Goal: Task Accomplishment & Management: Use online tool/utility

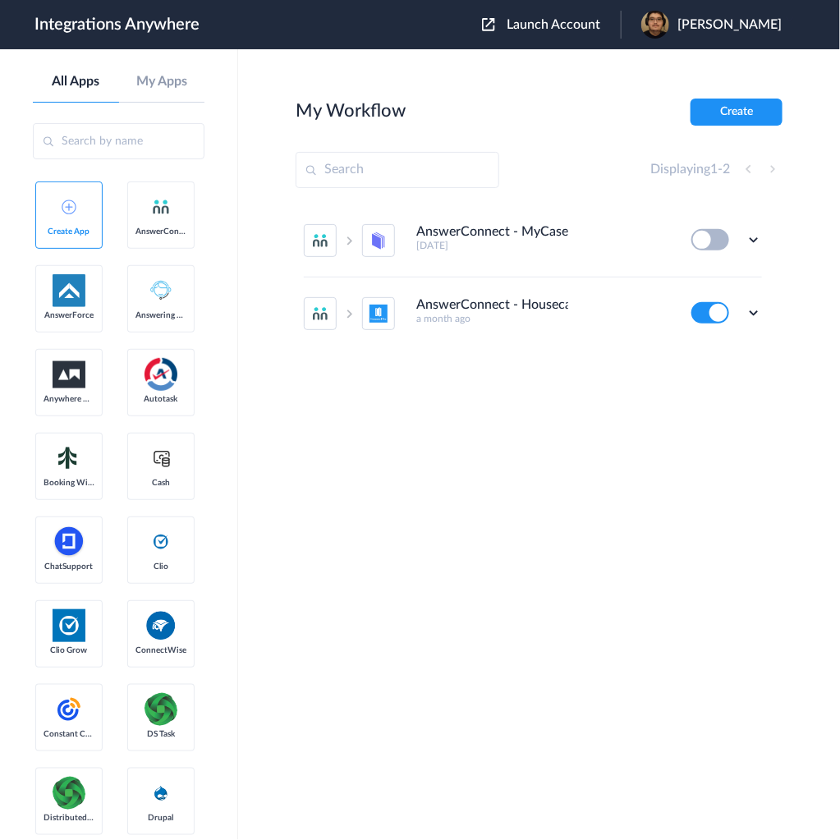
click at [600, 26] on span "Launch Account" at bounding box center [554, 24] width 94 height 13
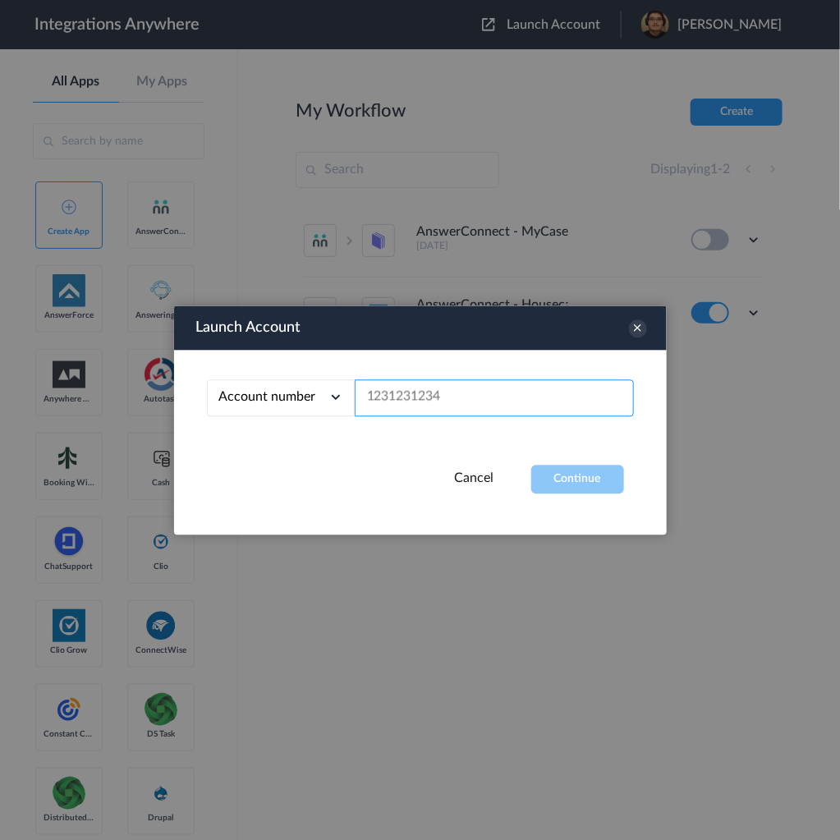
click at [455, 398] on input "text" at bounding box center [494, 397] width 279 height 37
paste input "3232385785"
type input "3232385785"
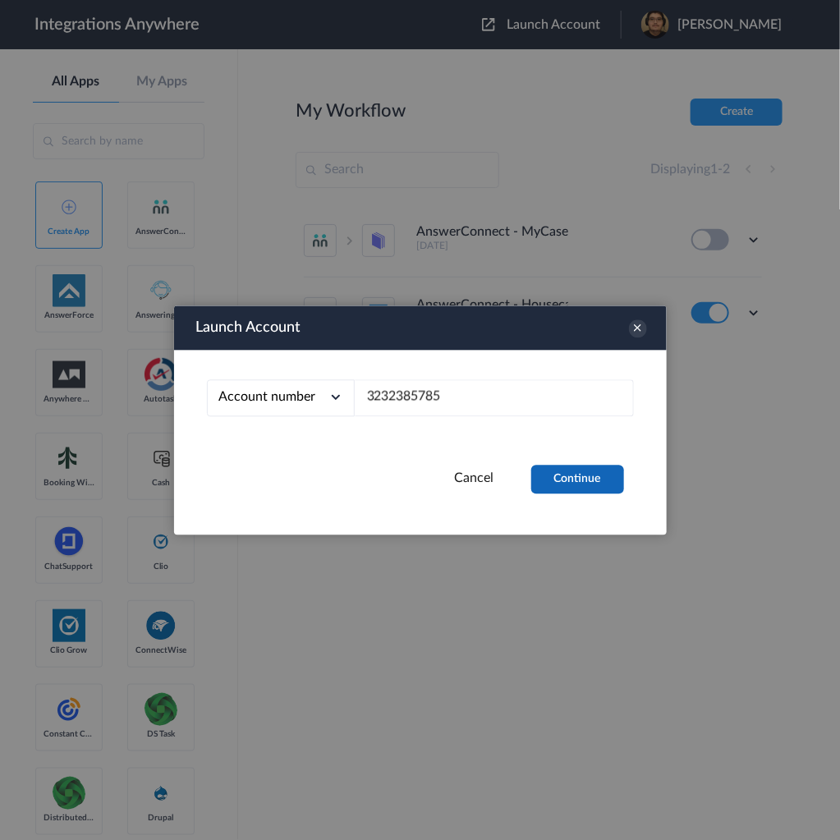
click at [585, 476] on button "Continue" at bounding box center [577, 479] width 93 height 29
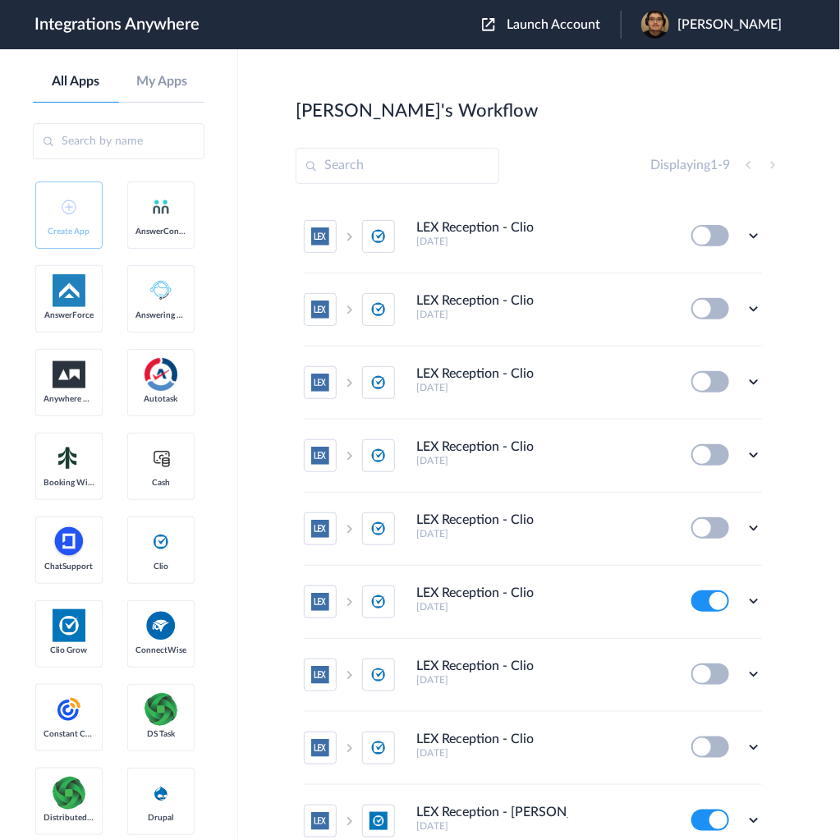
click at [377, 312] on img at bounding box center [379, 310] width 18 height 18
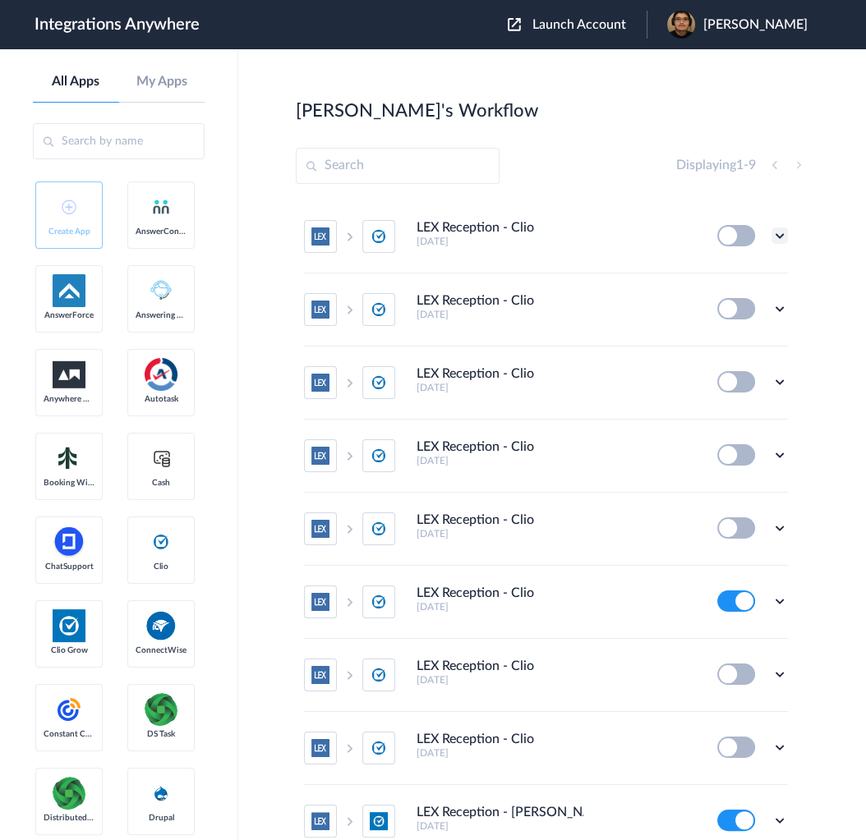
click at [771, 237] on icon at bounding box center [779, 236] width 16 height 16
click at [746, 268] on li "Edit" at bounding box center [734, 274] width 107 height 30
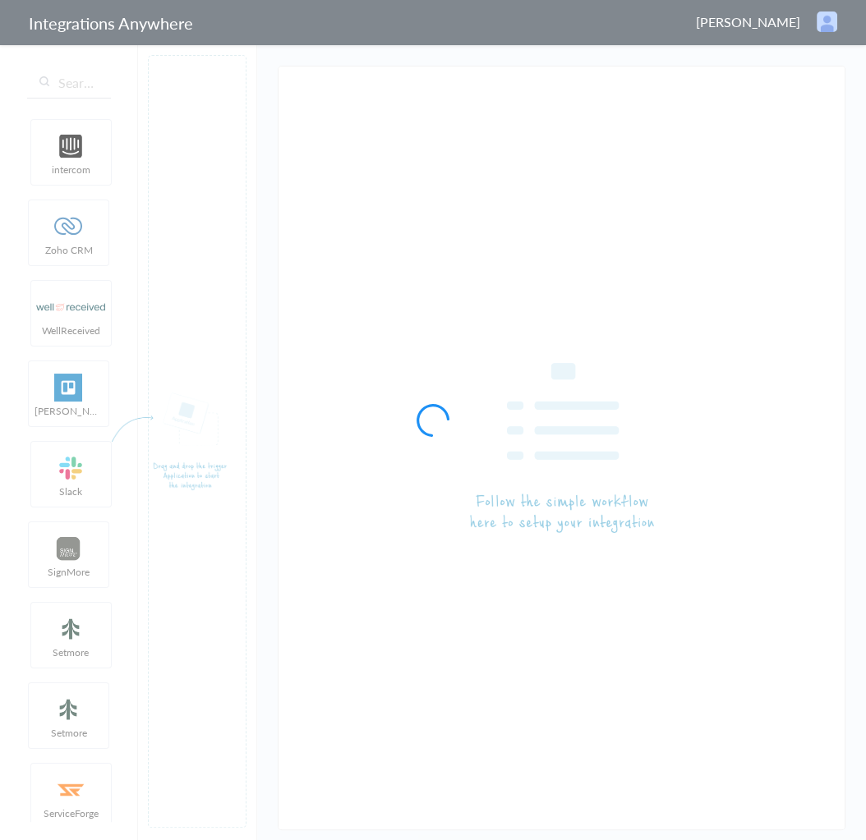
type input "LEX Reception - Clio"
